Goal: Information Seeking & Learning: Check status

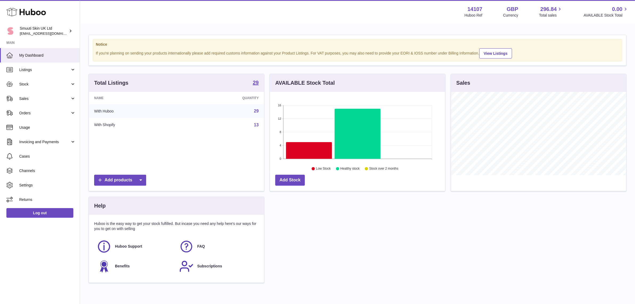
scroll to position [83, 175]
click at [65, 112] on span "Orders" at bounding box center [44, 112] width 51 height 5
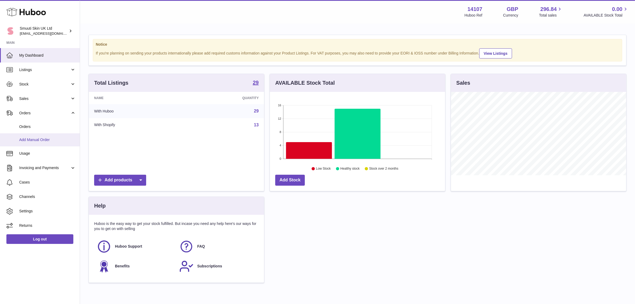
click at [31, 138] on span "Add Manual Order" at bounding box center [47, 139] width 57 height 5
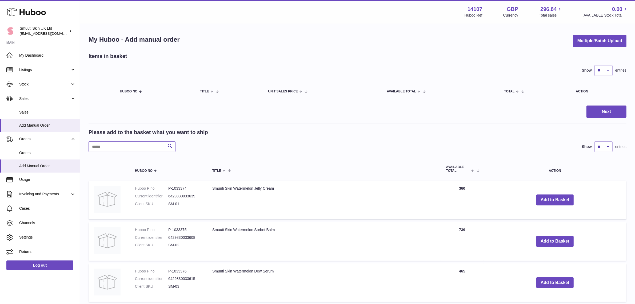
click at [99, 143] on input "text" at bounding box center [132, 146] width 87 height 11
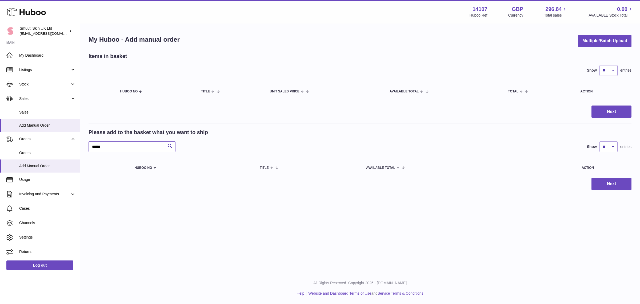
type input "******"
click at [31, 114] on span "Sales" at bounding box center [47, 112] width 57 height 5
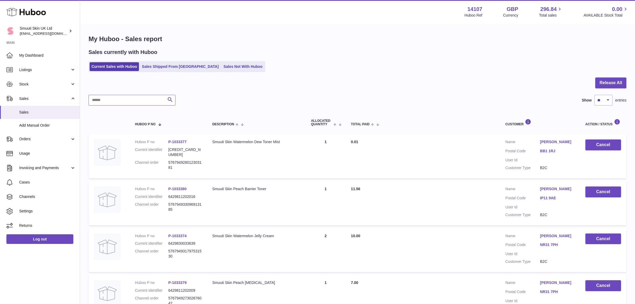
click at [125, 101] on input "text" at bounding box center [132, 100] width 87 height 11
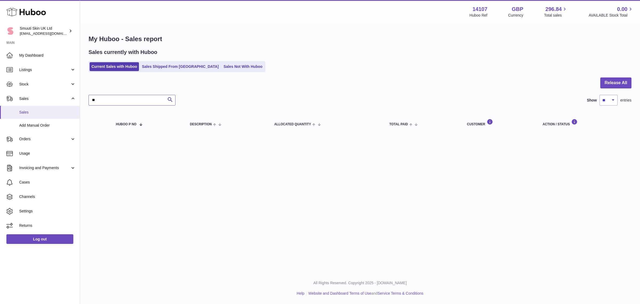
type input "*"
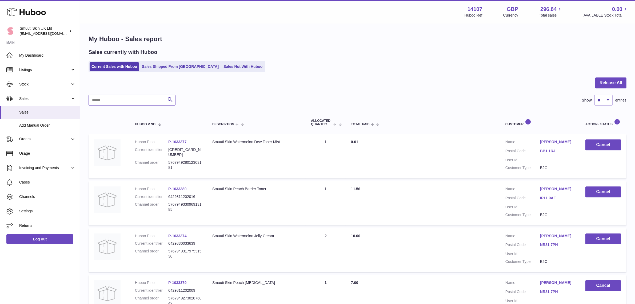
click at [122, 99] on input "text" at bounding box center [132, 100] width 87 height 11
click at [161, 65] on link "Sales Shipped From Huboo" at bounding box center [180, 66] width 81 height 9
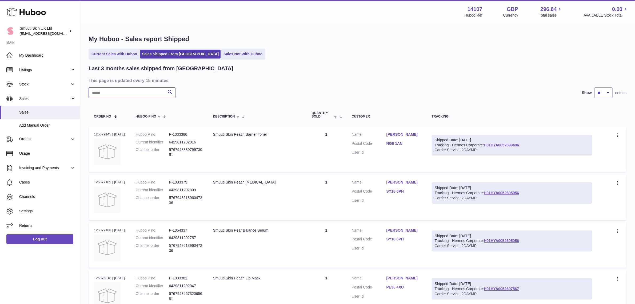
click at [115, 96] on input "text" at bounding box center [132, 92] width 87 height 11
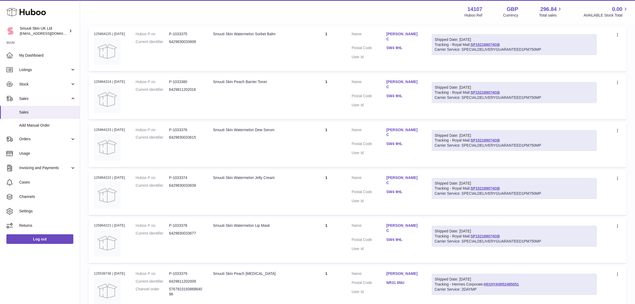
scroll to position [152, 0]
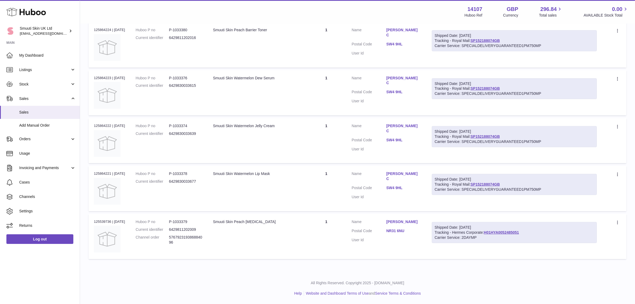
type input "******"
